Goal: Task Accomplishment & Management: Complete application form

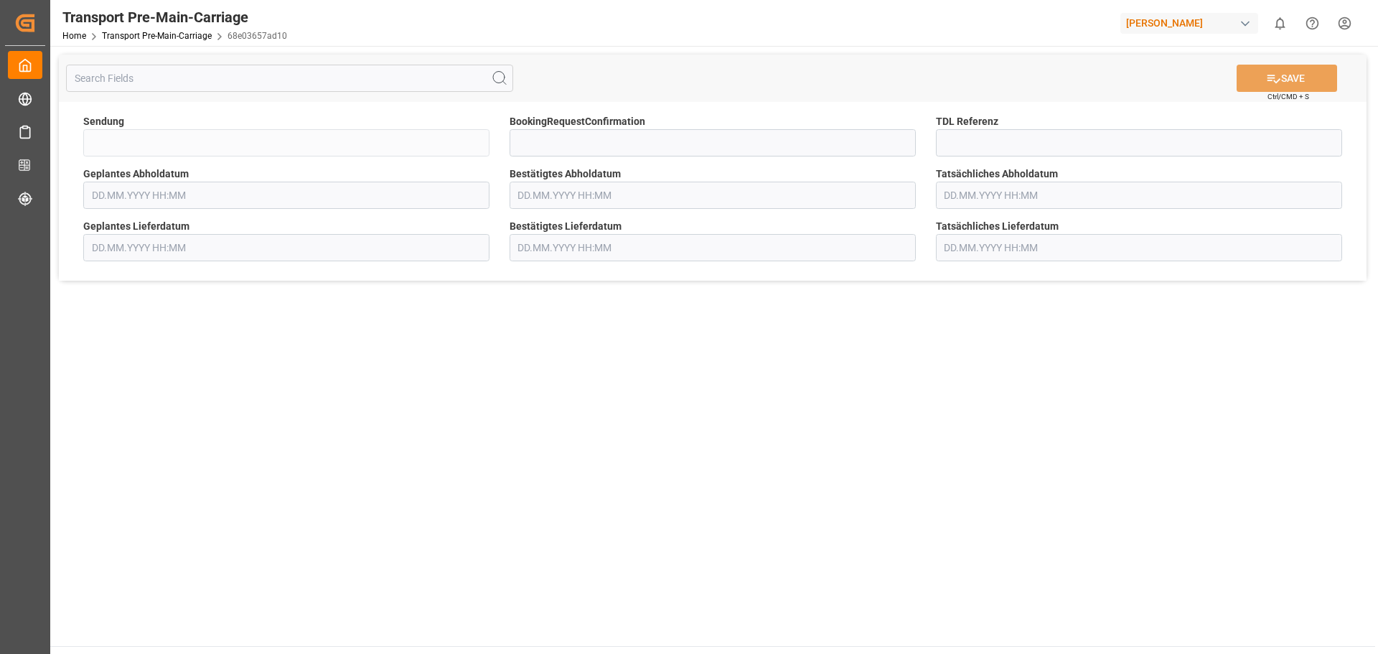
type input "QKA25-010939"
type input "[DATE] 00:00"
click at [679, 145] on input at bounding box center [712, 142] width 406 height 27
click at [900, 143] on icon "open menu" at bounding box center [900, 143] width 17 height 17
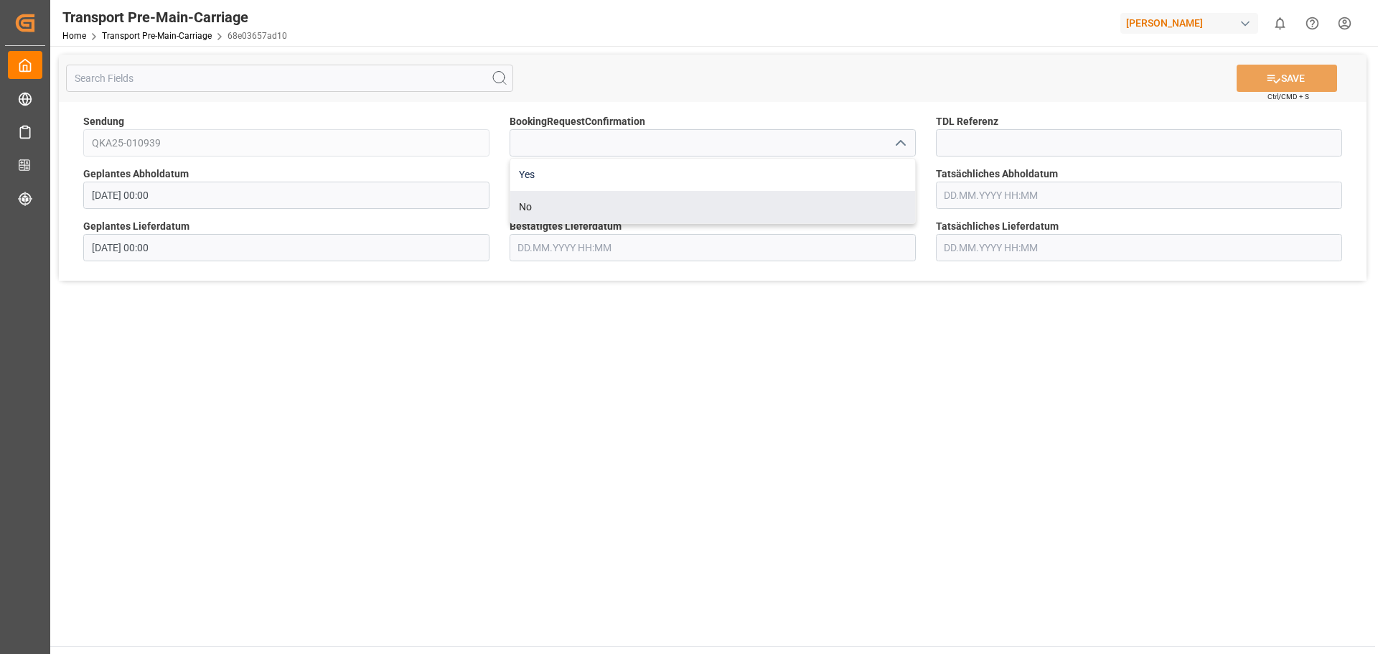
click at [718, 185] on div "Yes" at bounding box center [712, 175] width 405 height 32
type input "Yes"
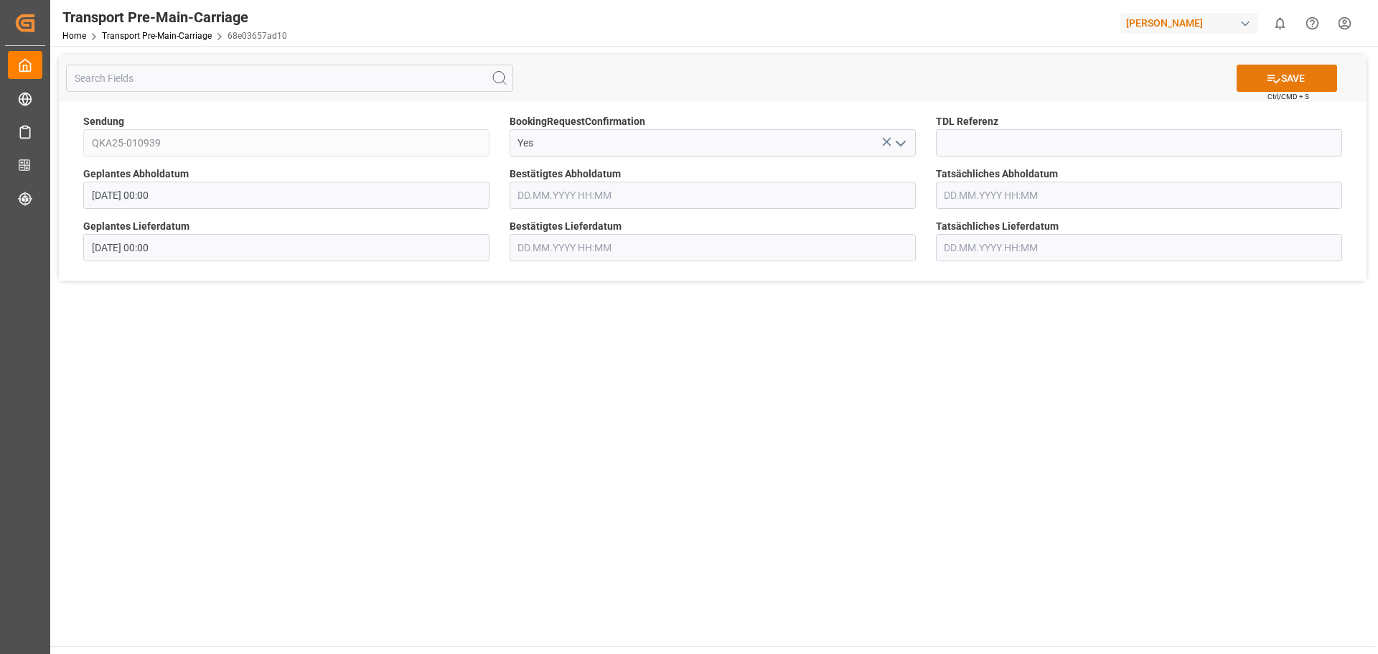
click at [1282, 78] on button "SAVE" at bounding box center [1286, 78] width 100 height 27
